Goal: Transaction & Acquisition: Purchase product/service

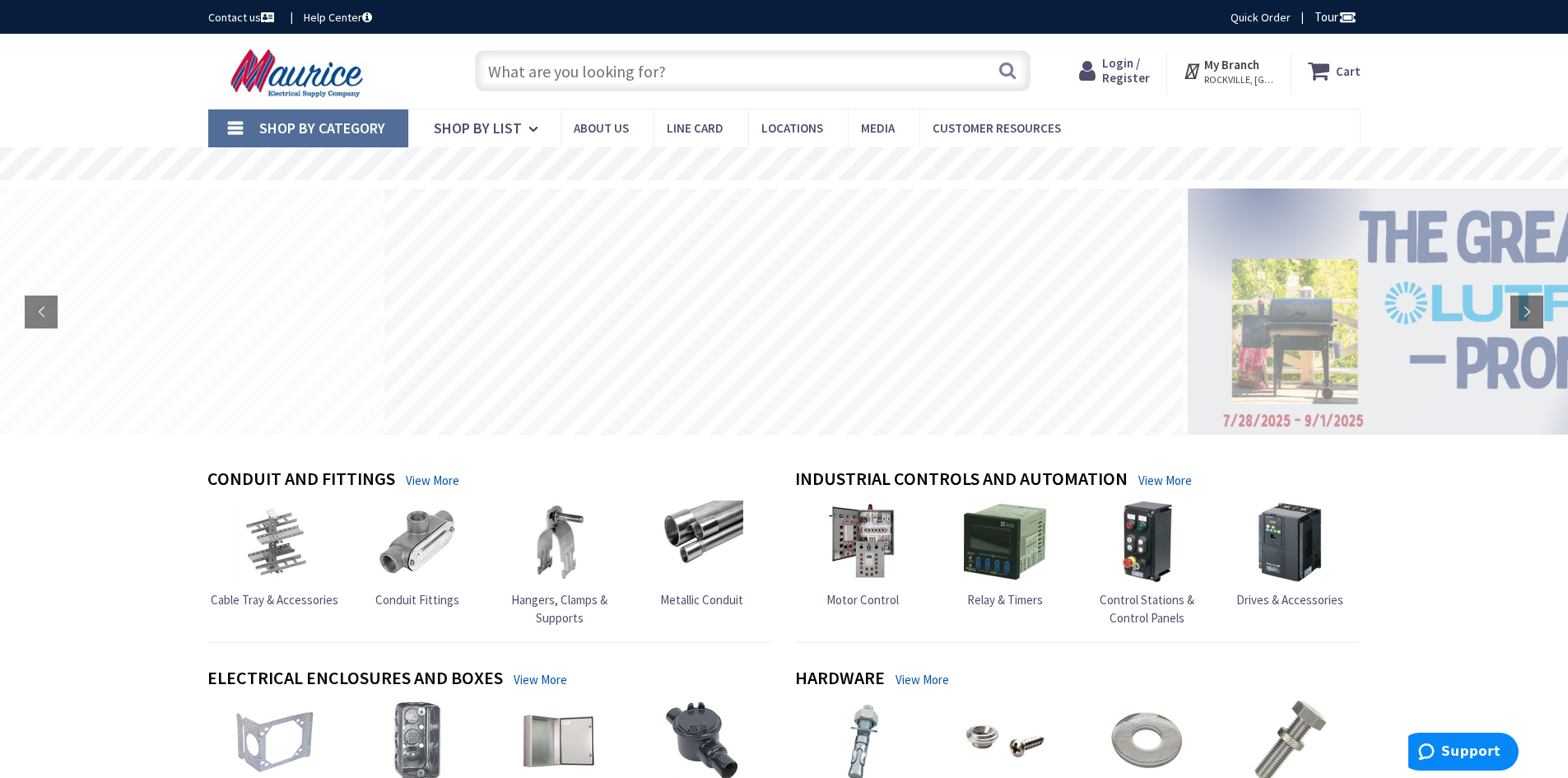
click at [648, 71] on input "text" at bounding box center [752, 71] width 555 height 42
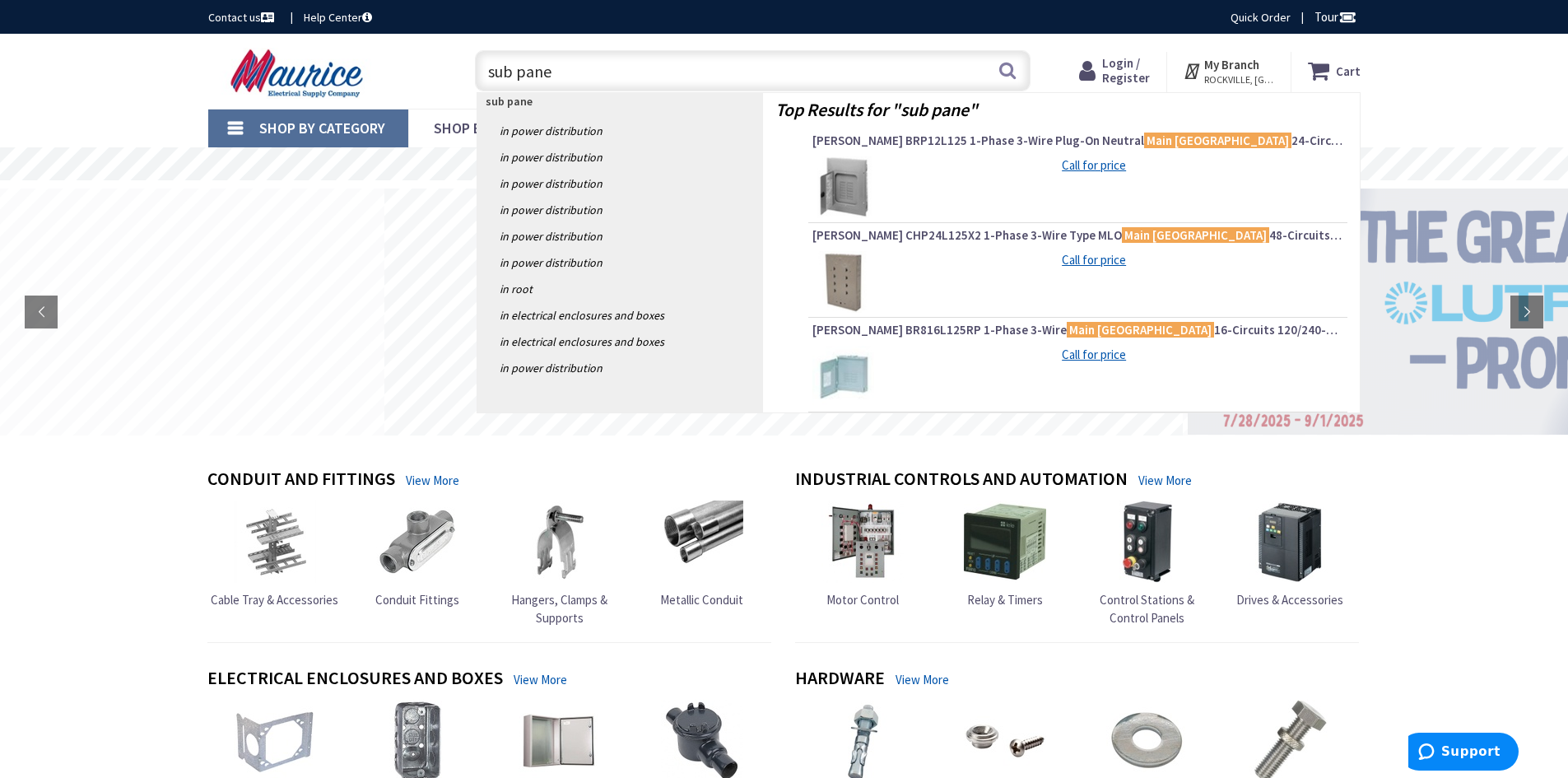
type input "sub panel"
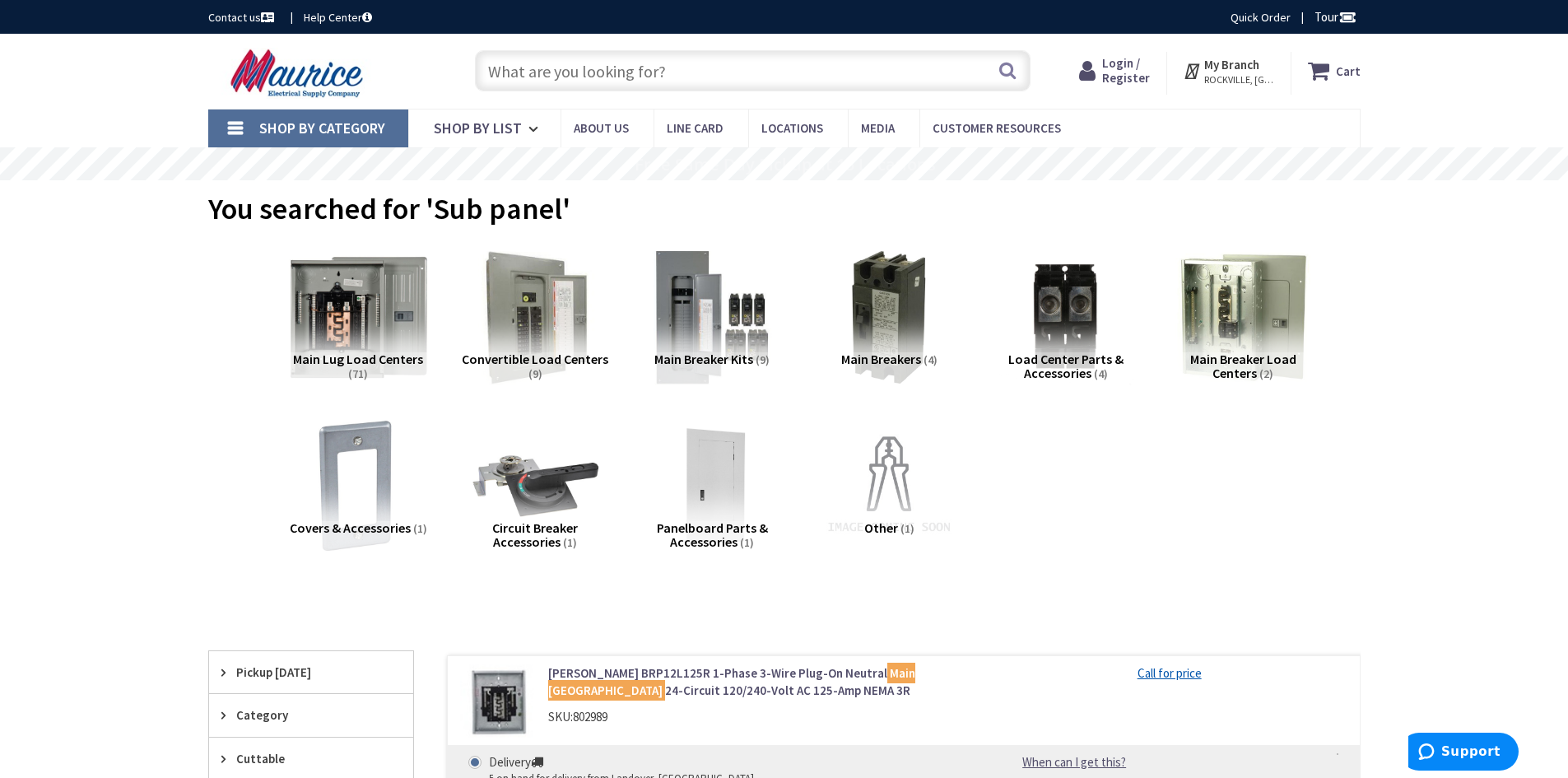
click at [373, 321] on img at bounding box center [357, 317] width 149 height 149
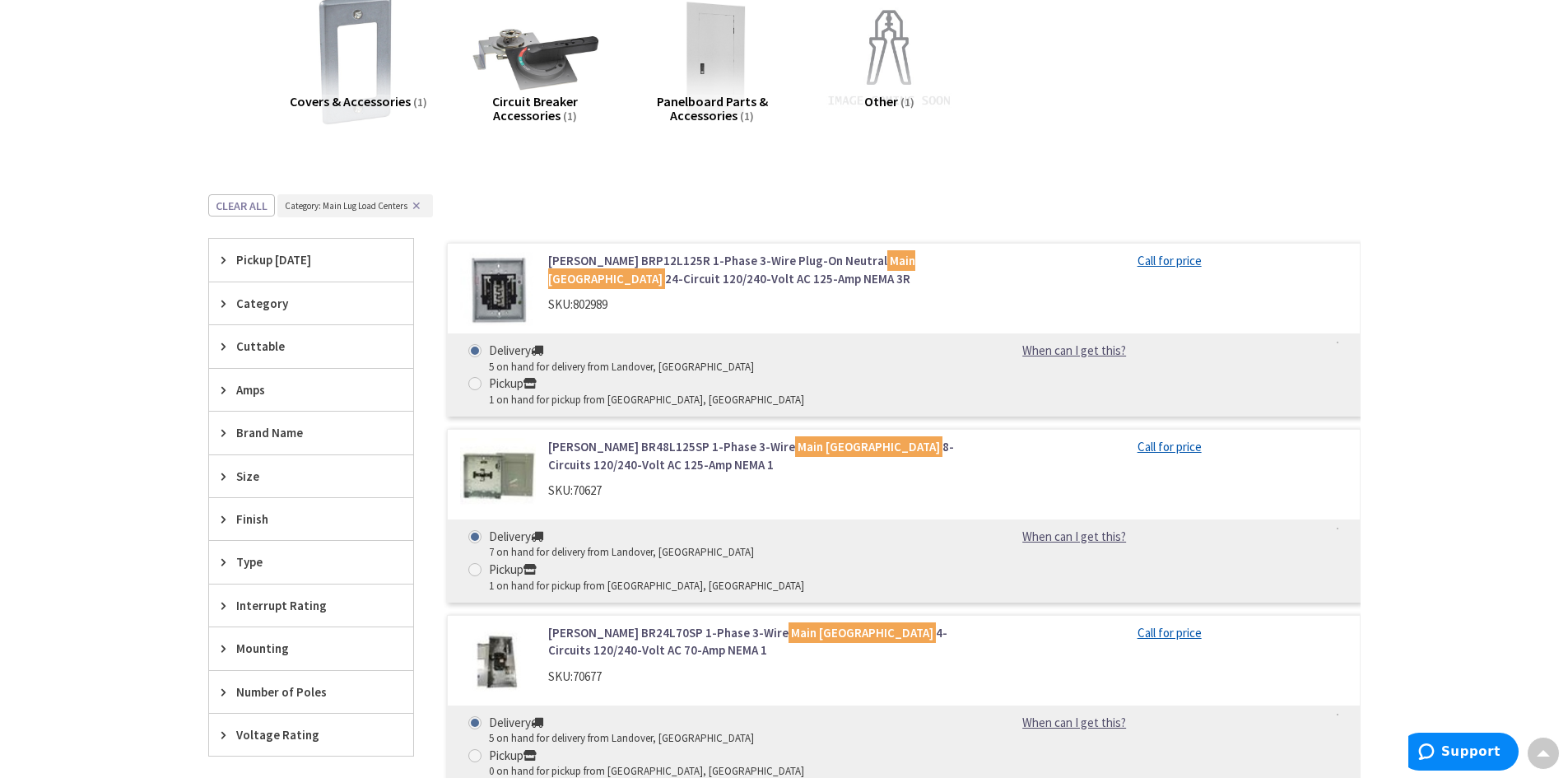
scroll to position [456, 0]
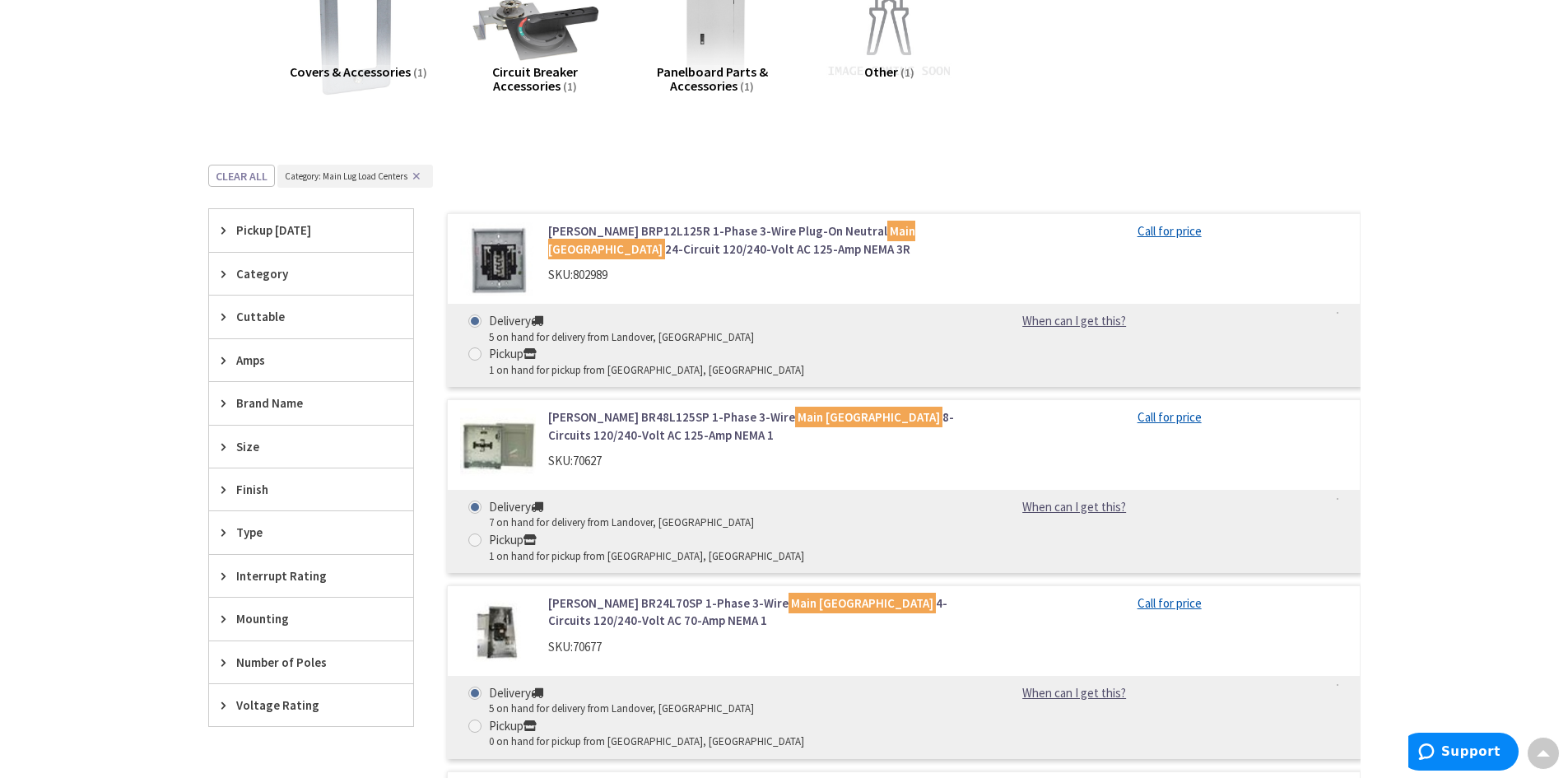
click at [695, 595] on link "Eaton BR24L70SP 1-Phase 3-Wire Main Lug Load Center 4-Circuits 120/240-Volt AC …" at bounding box center [758, 612] width 419 height 35
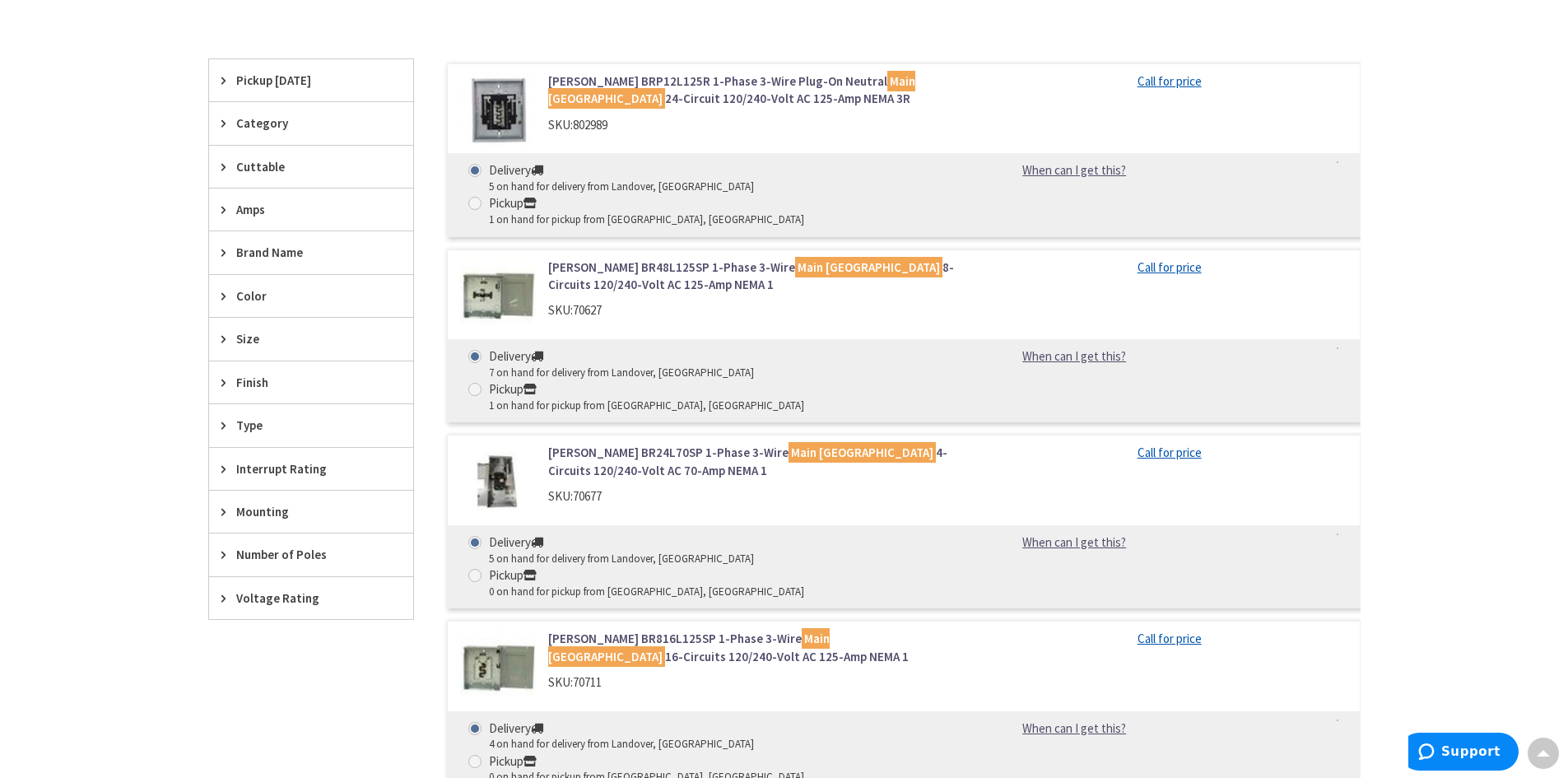
click at [498, 269] on img at bounding box center [498, 296] width 77 height 77
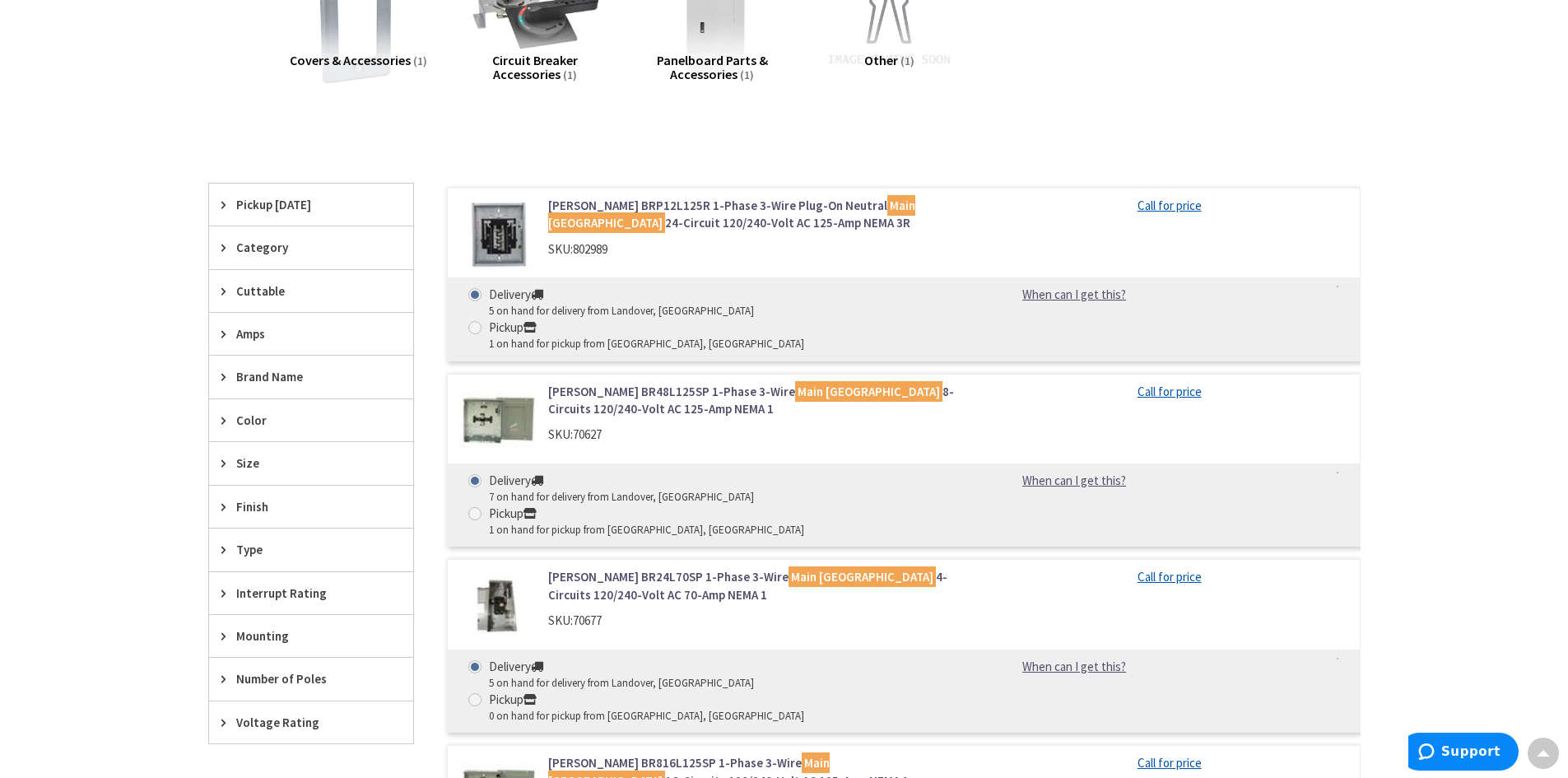
scroll to position [494, 0]
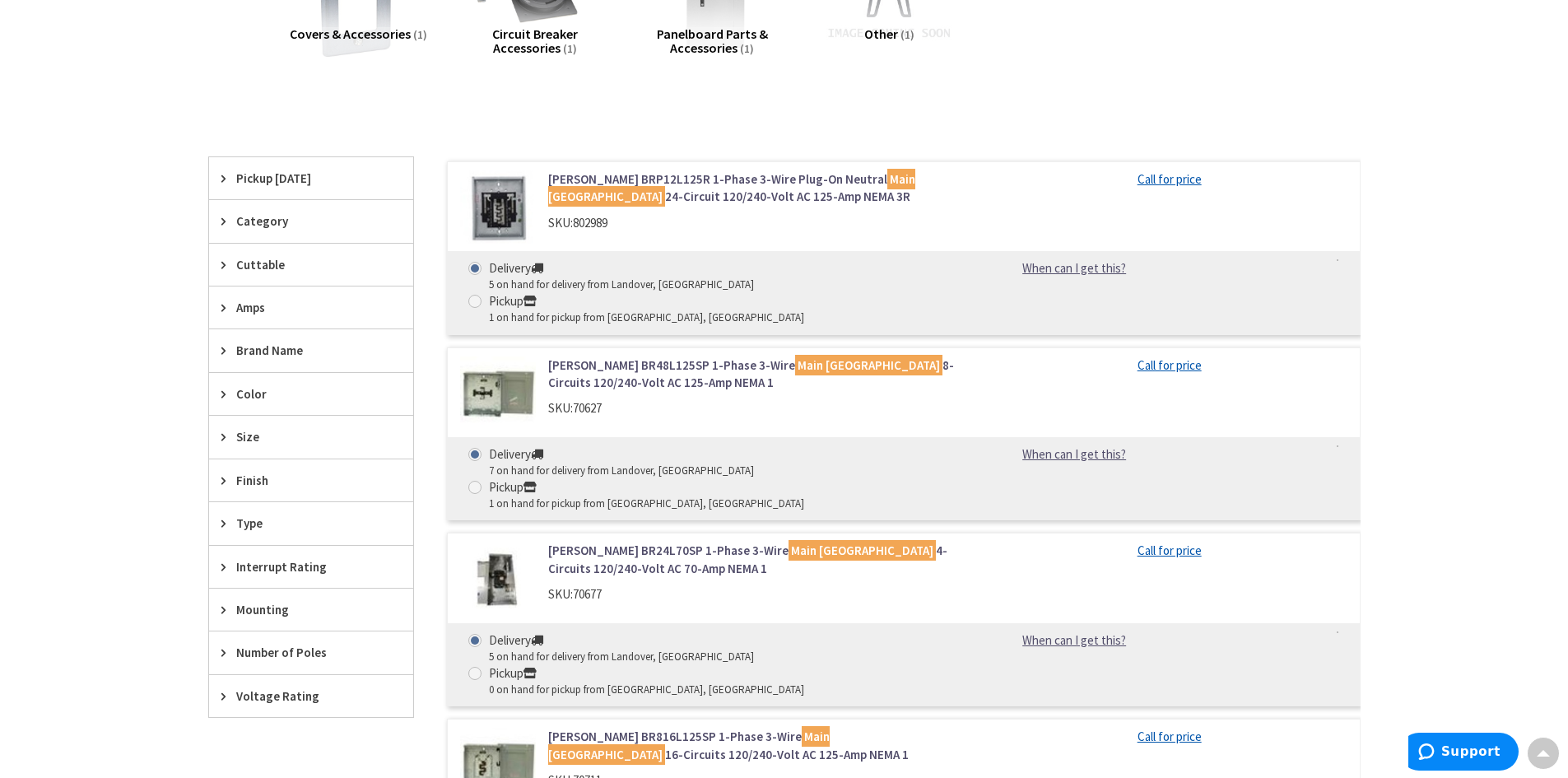
click at [251, 310] on span "Amps" at bounding box center [303, 307] width 135 height 17
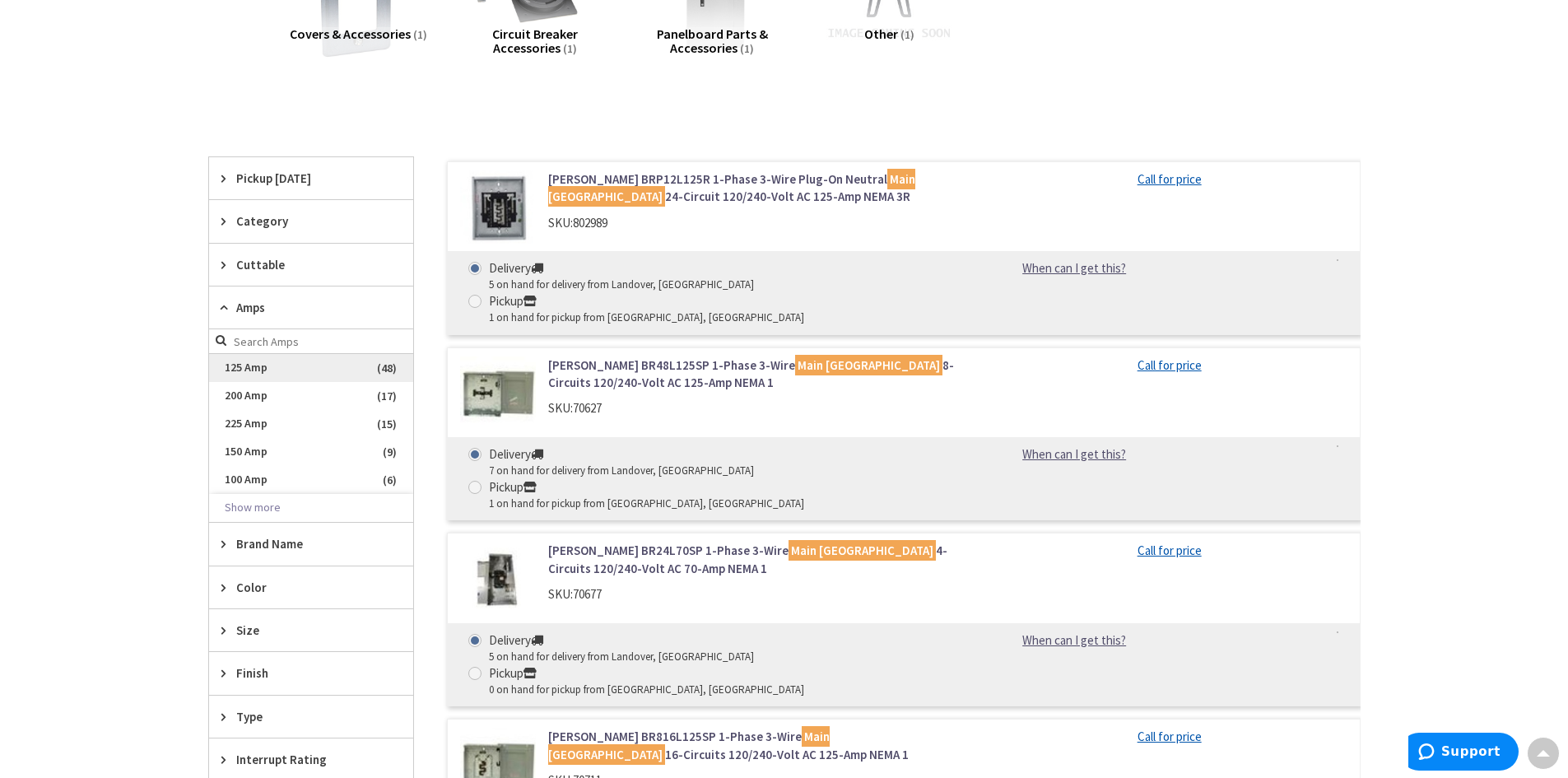
click at [252, 370] on span "125 Amp" at bounding box center [311, 368] width 204 height 28
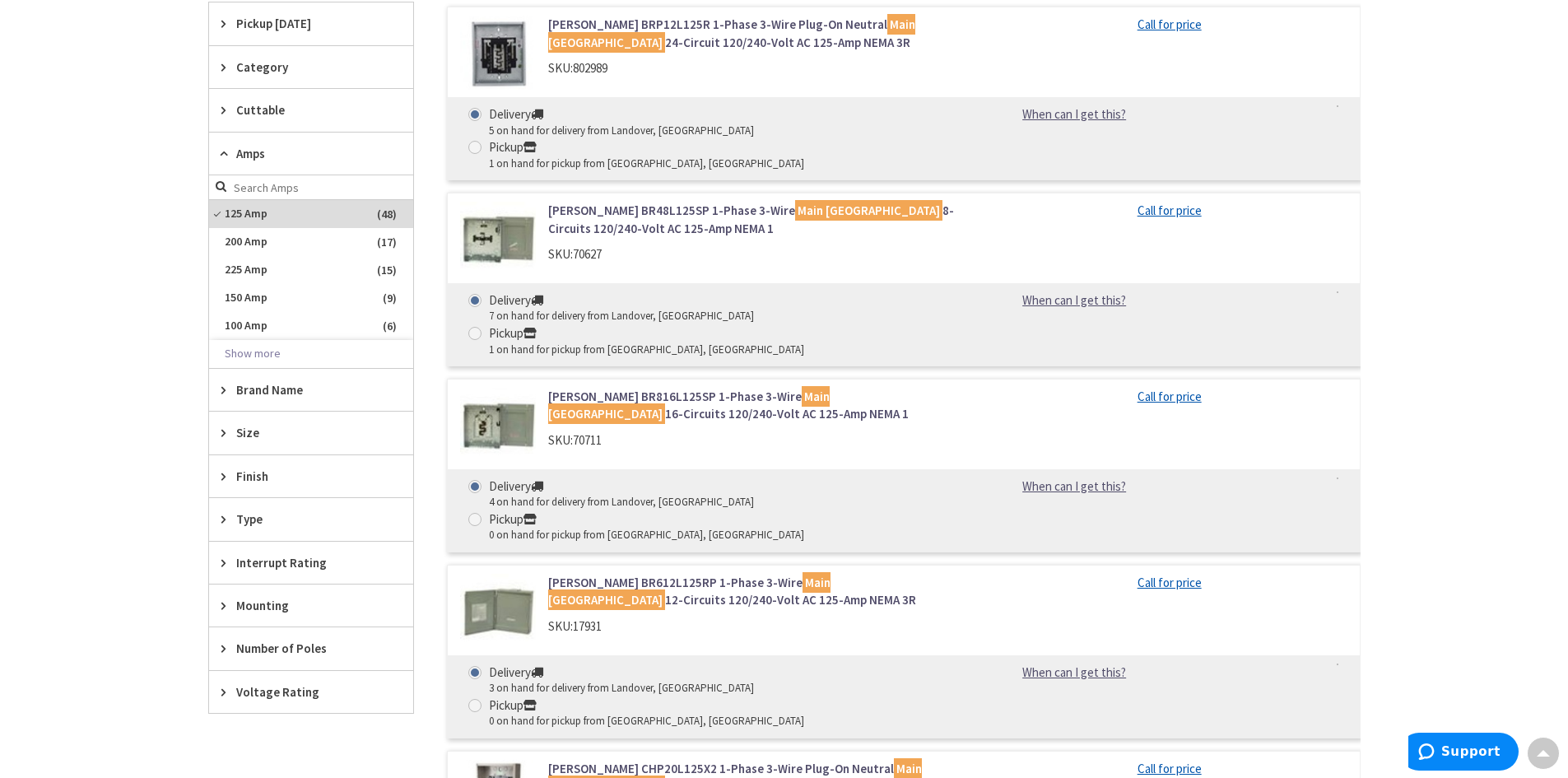
click at [293, 432] on span "Size" at bounding box center [303, 432] width 135 height 17
click at [247, 523] on span "Type" at bounding box center [303, 519] width 135 height 17
click at [266, 575] on div "Interrupt Rating" at bounding box center [311, 563] width 204 height 42
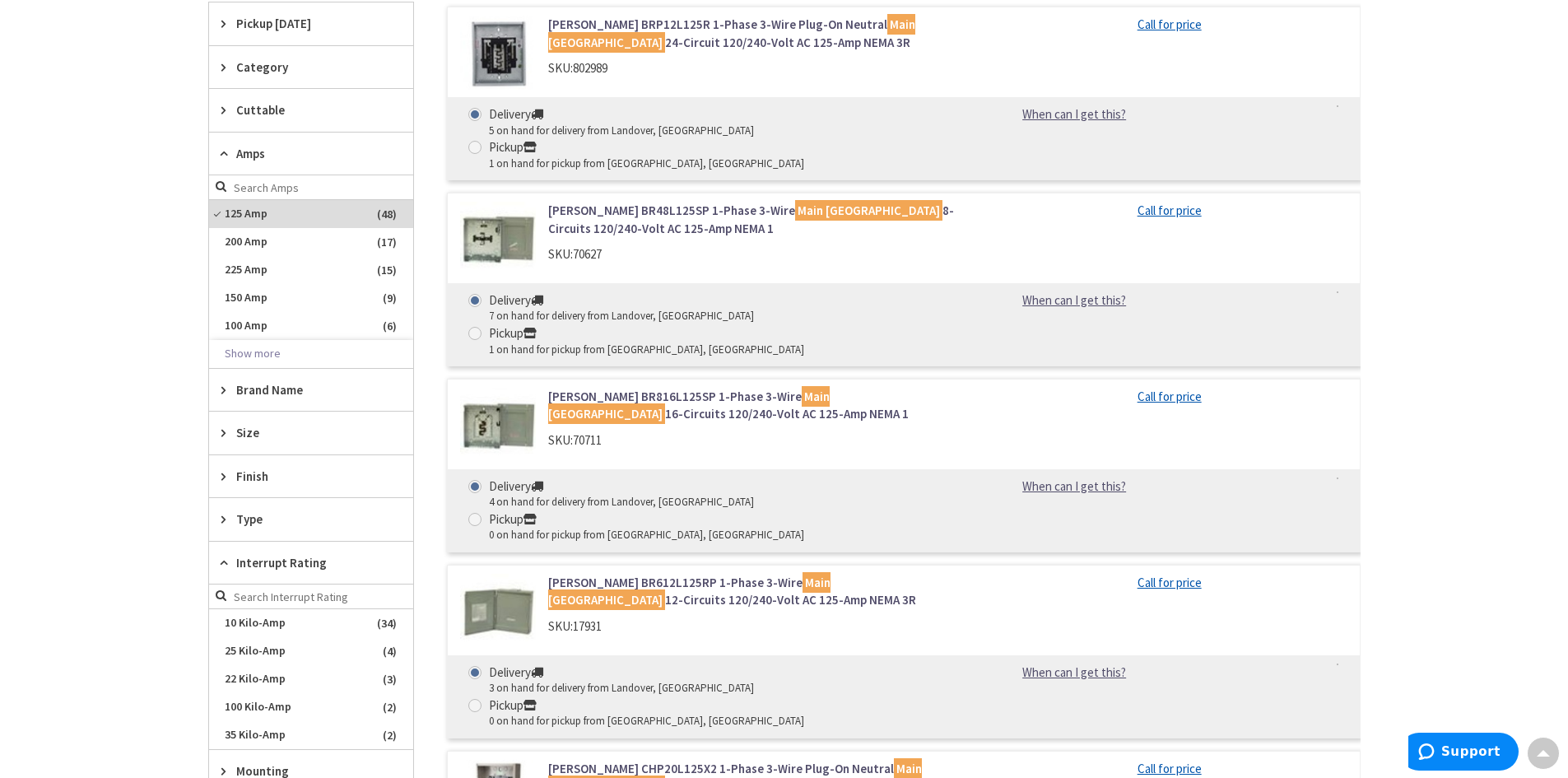
click at [268, 560] on span "Interrupt Rating" at bounding box center [303, 562] width 135 height 17
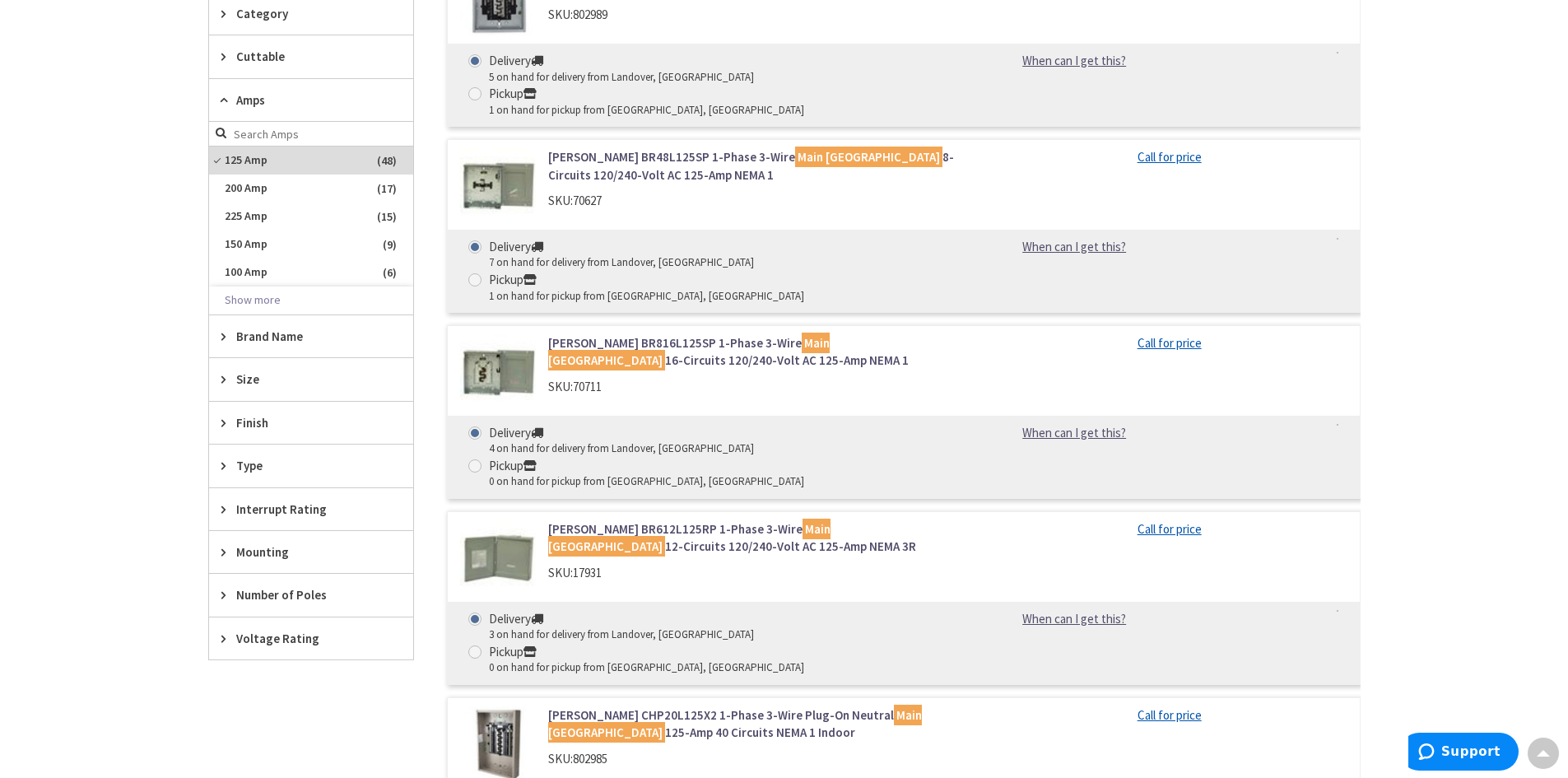
scroll to position [576, 0]
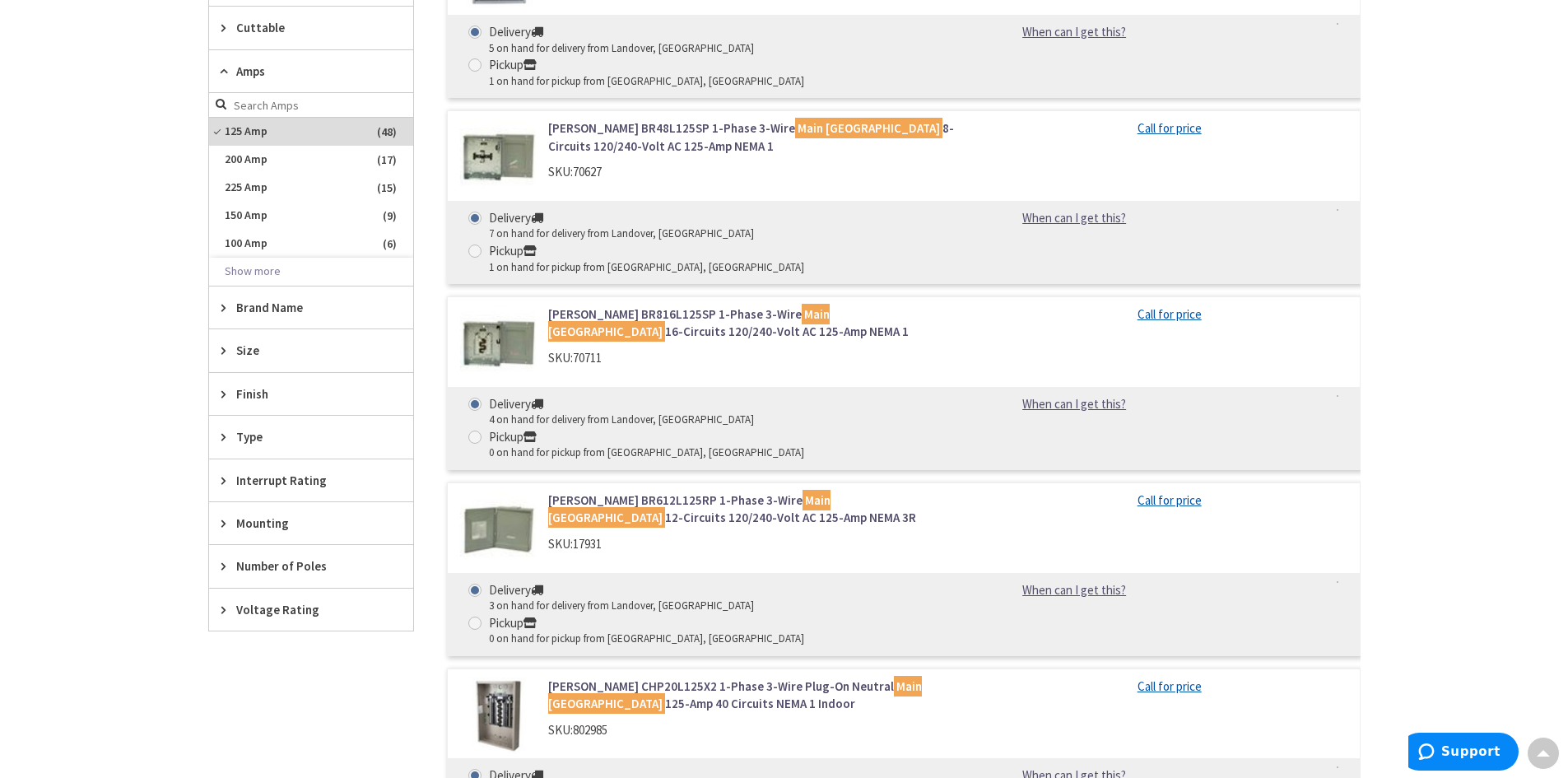
click at [286, 567] on span "Number of Poles" at bounding box center [303, 566] width 135 height 17
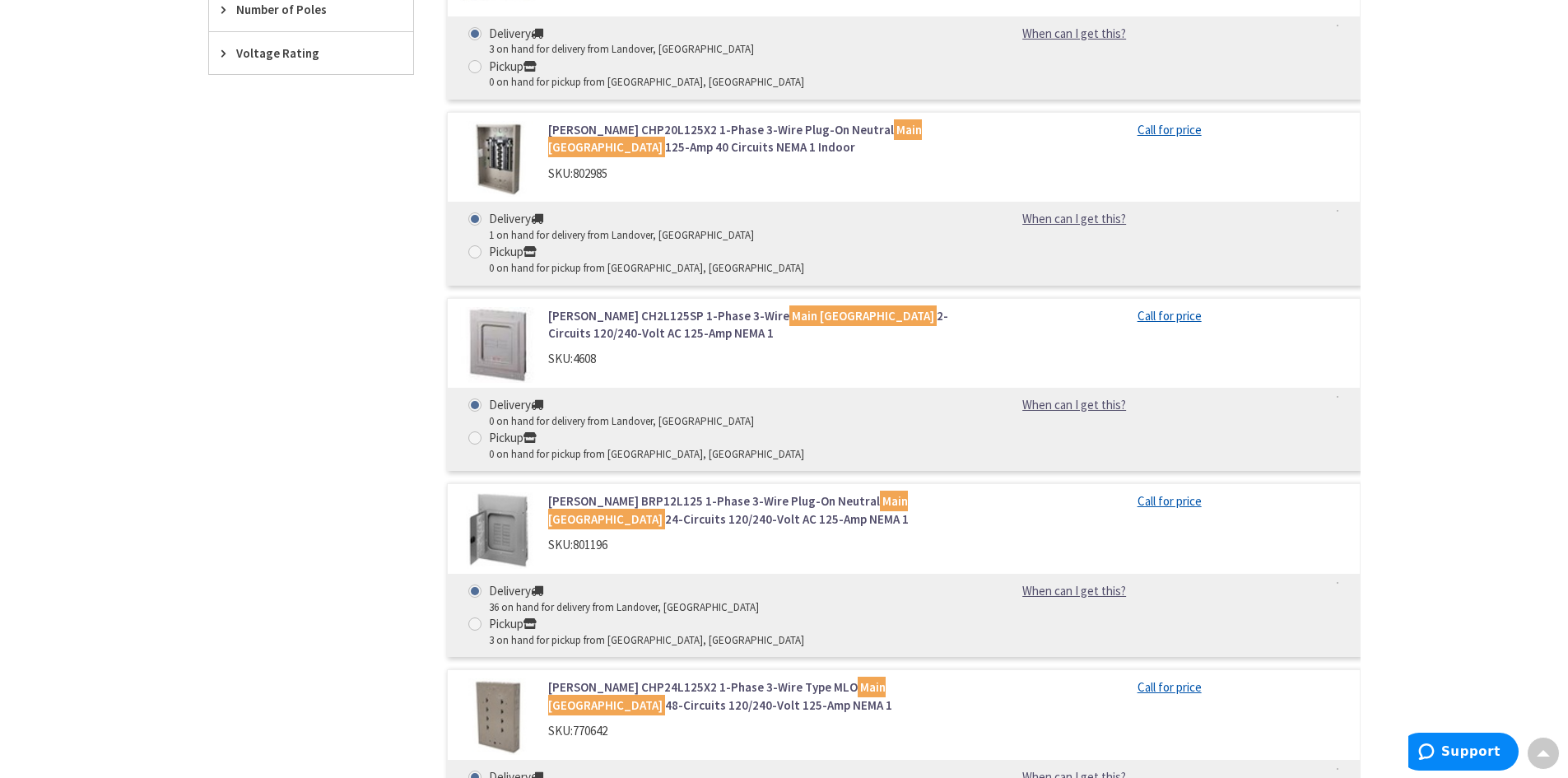
scroll to position [0, 0]
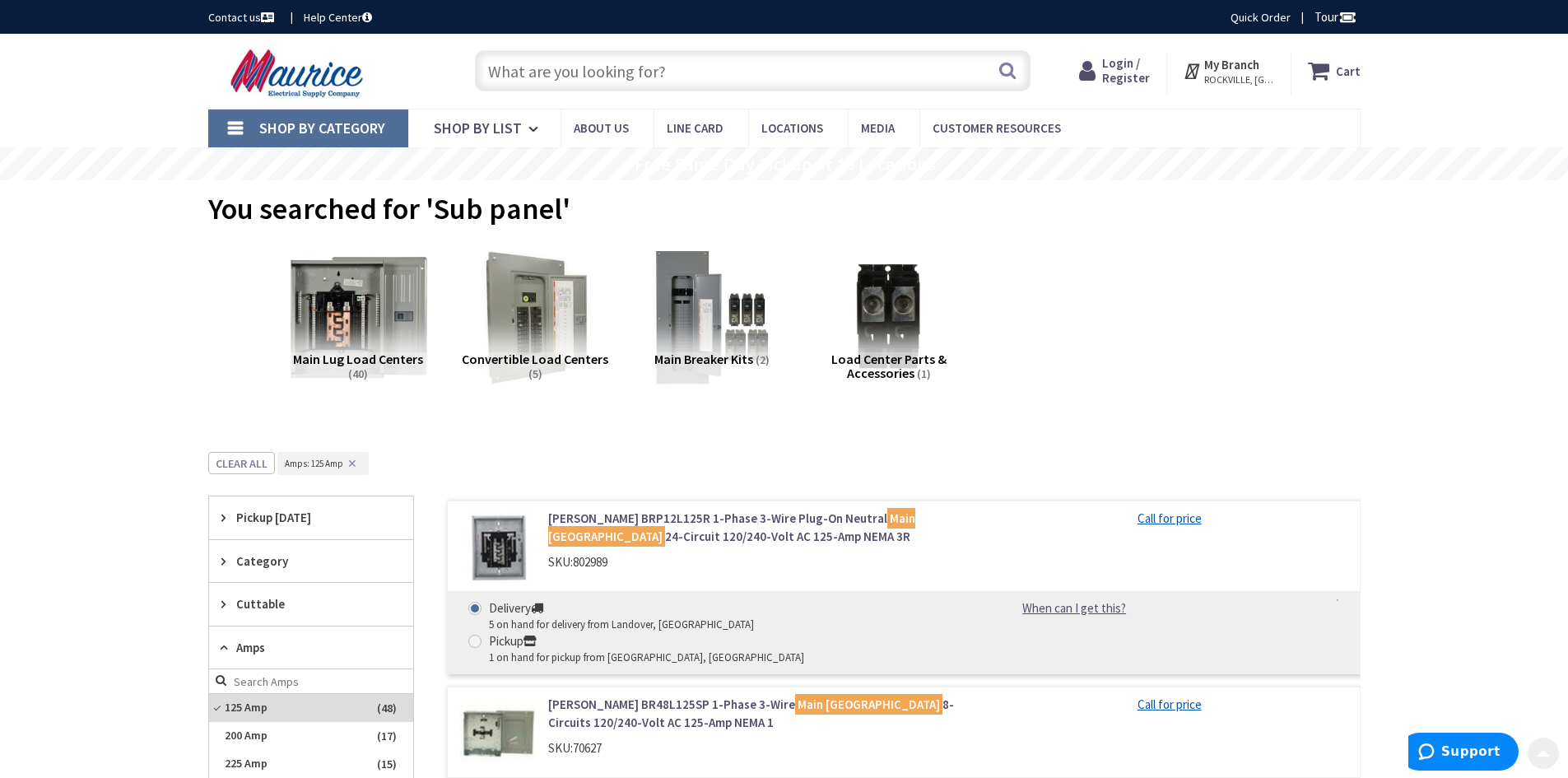
drag, startPoint x: 379, startPoint y: 564, endPoint x: 341, endPoint y: 333, distance: 234.1
click at [403, 339] on img at bounding box center [357, 317] width 149 height 149
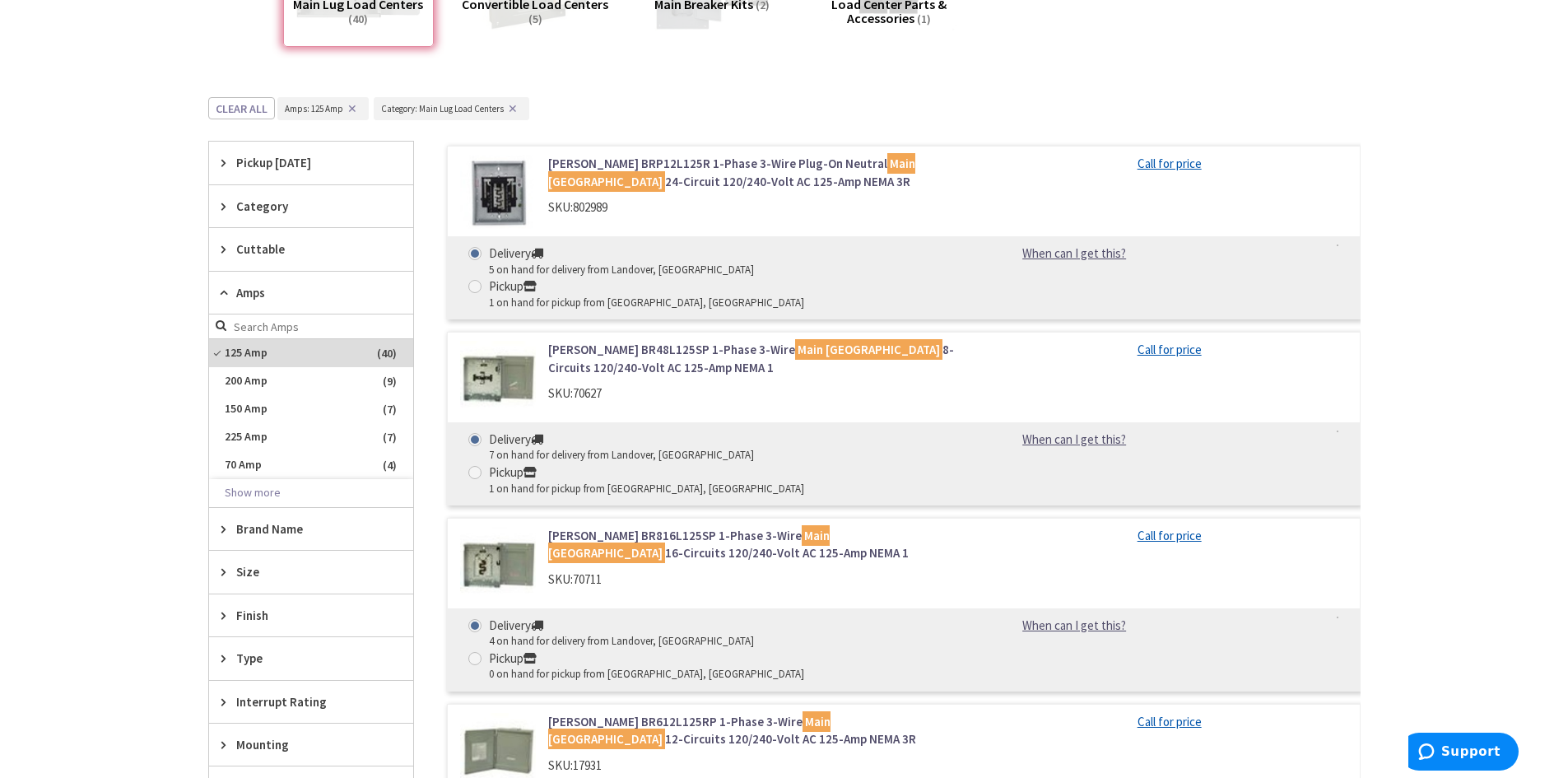
scroll to position [452, 0]
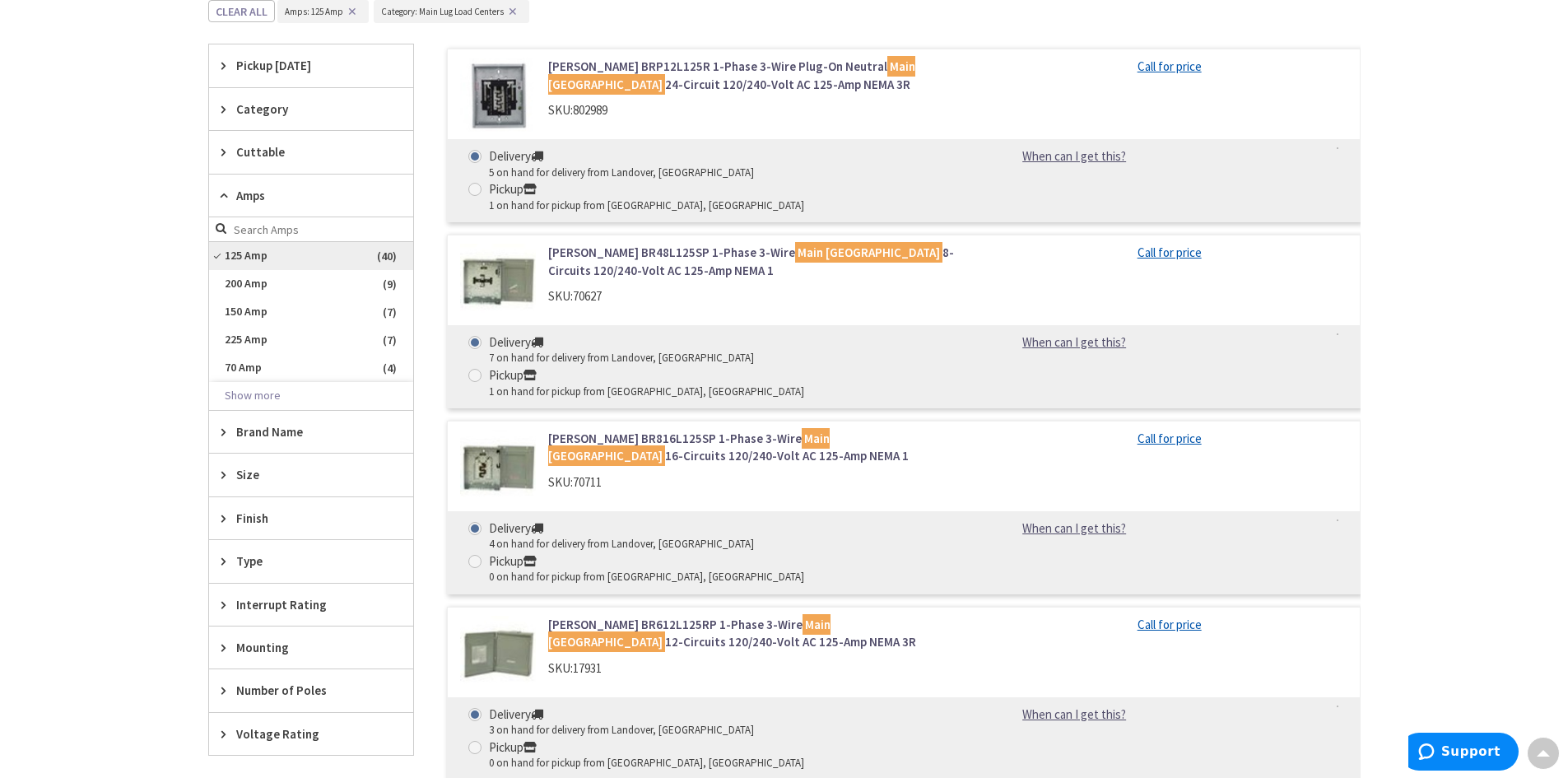
click at [265, 258] on span "125 Amp" at bounding box center [311, 256] width 204 height 28
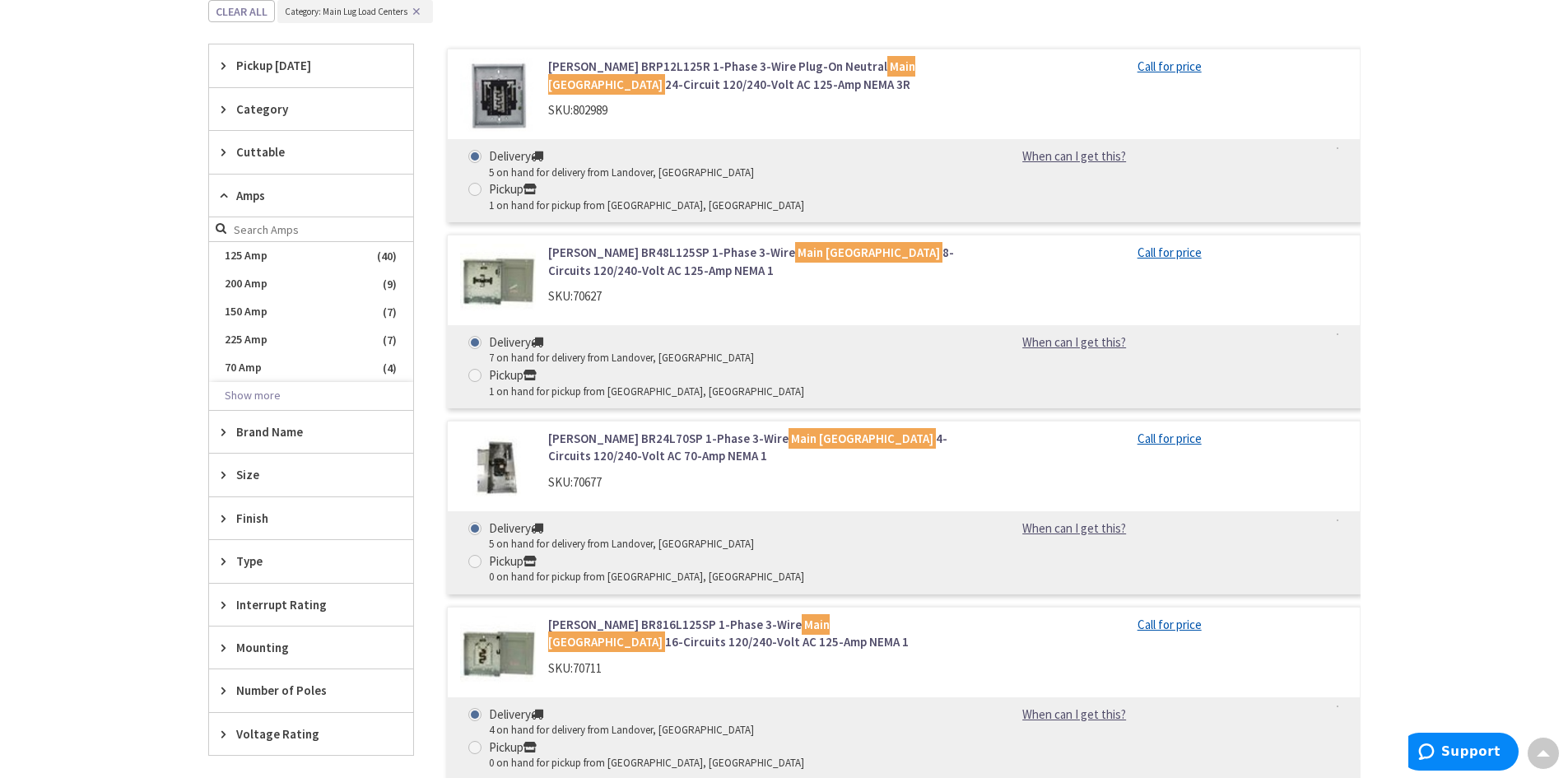
click at [265, 258] on span "125 Amp" at bounding box center [311, 256] width 204 height 28
